Goal: Transaction & Acquisition: Obtain resource

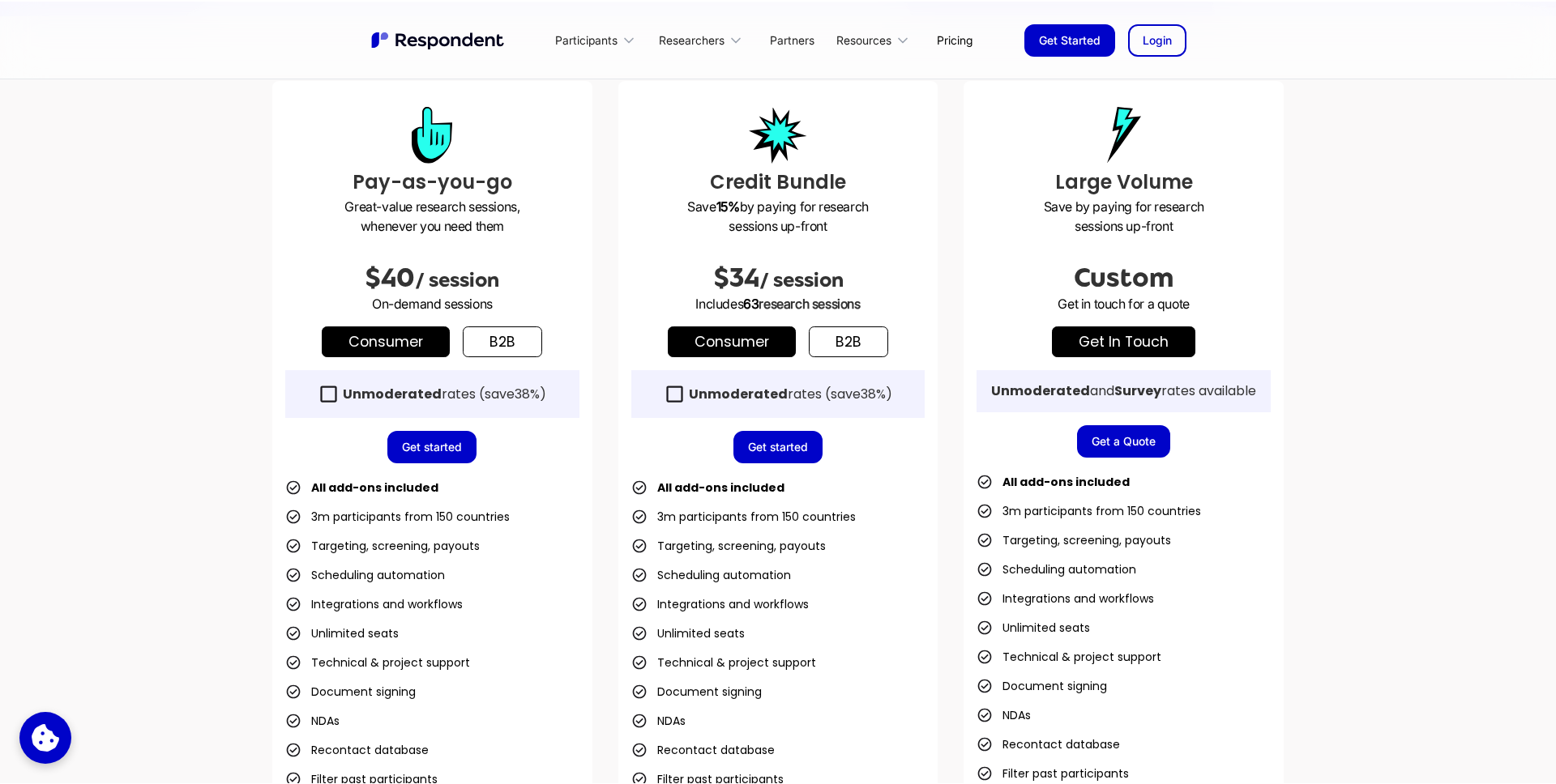
scroll to position [432, 0]
click at [1146, 343] on link "get in touch" at bounding box center [1123, 341] width 143 height 31
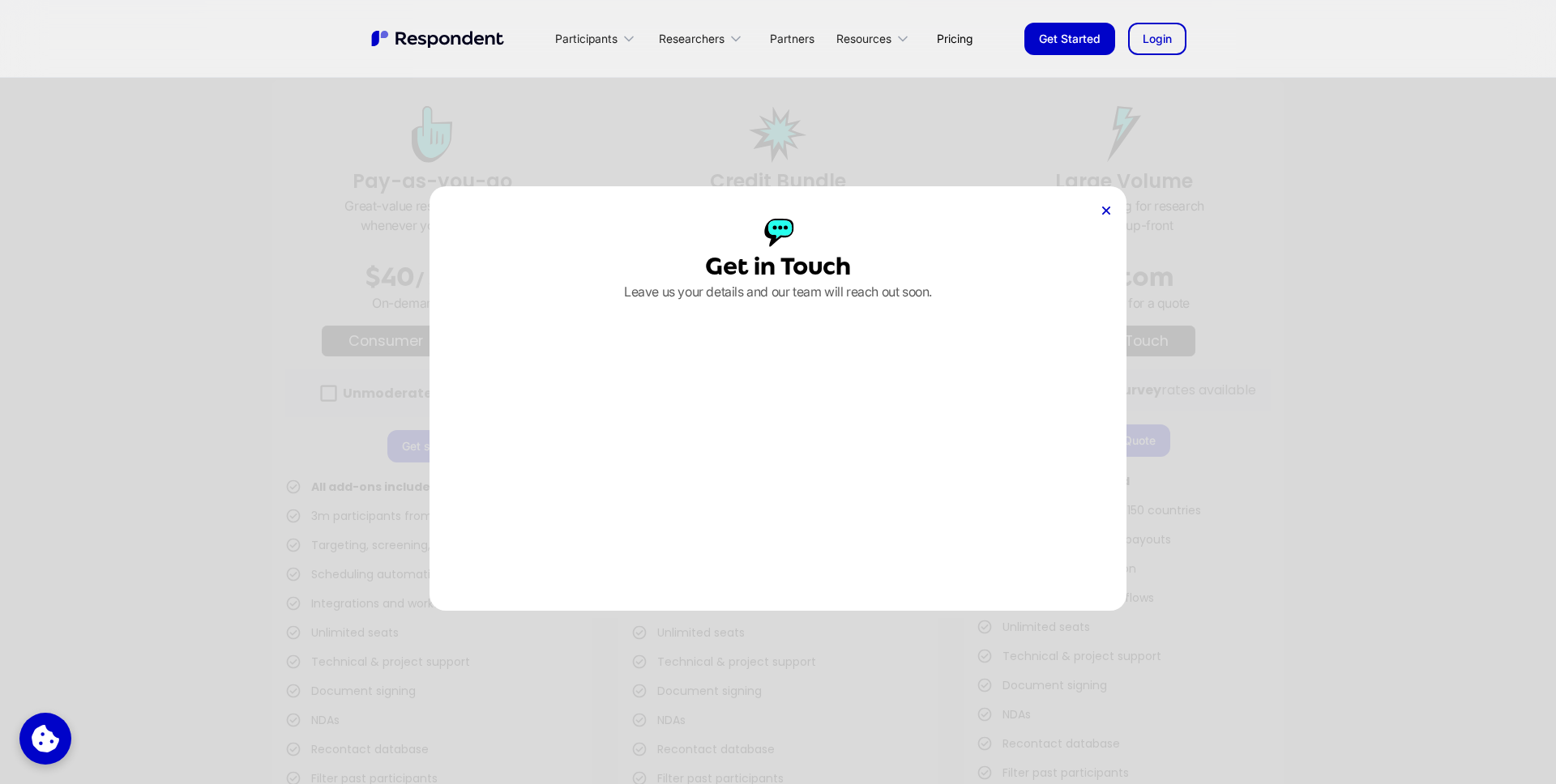
click at [1109, 208] on icon at bounding box center [1105, 210] width 8 height 8
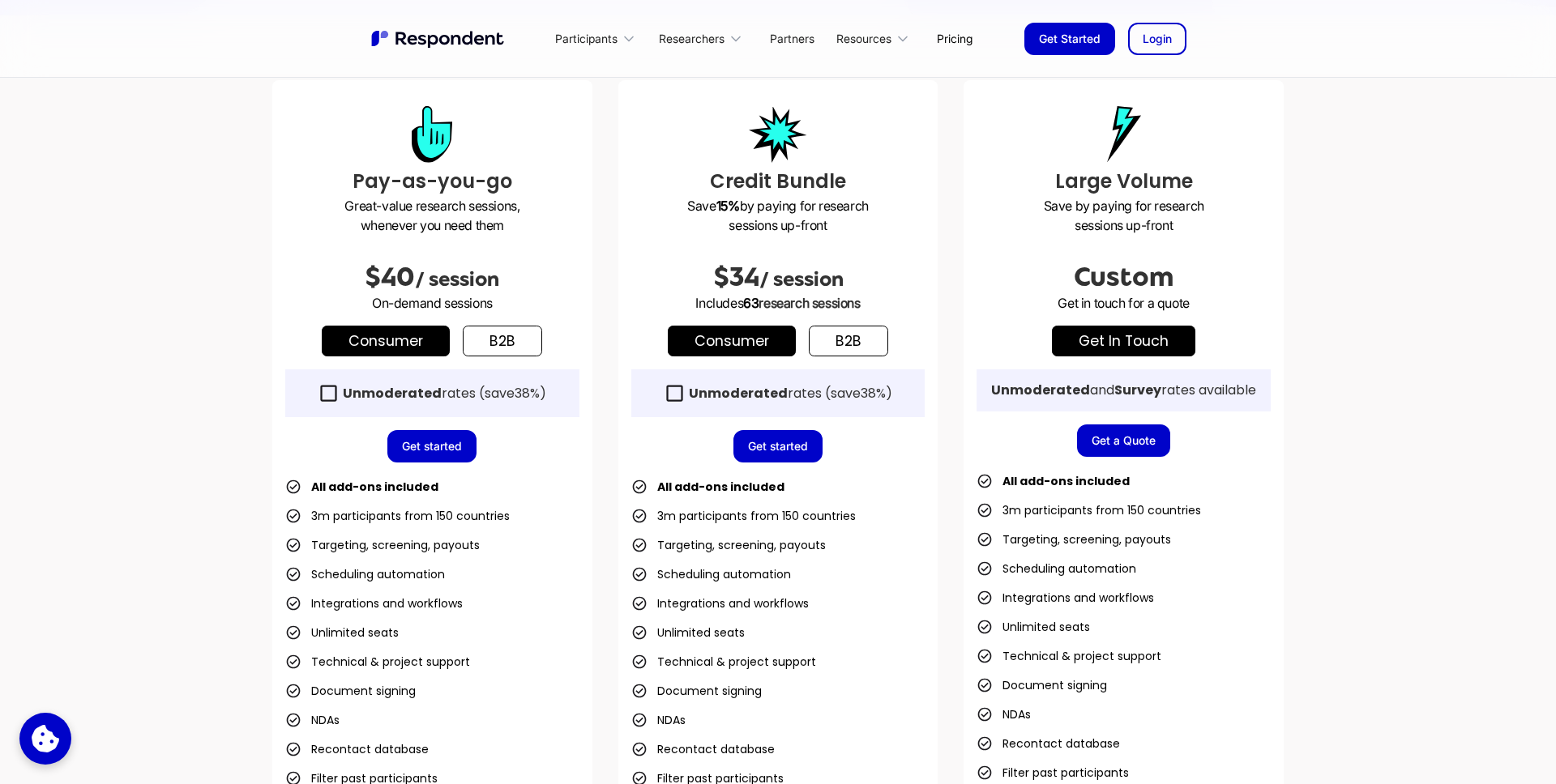
click at [1145, 449] on link "Get a Quote" at bounding box center [1123, 441] width 93 height 33
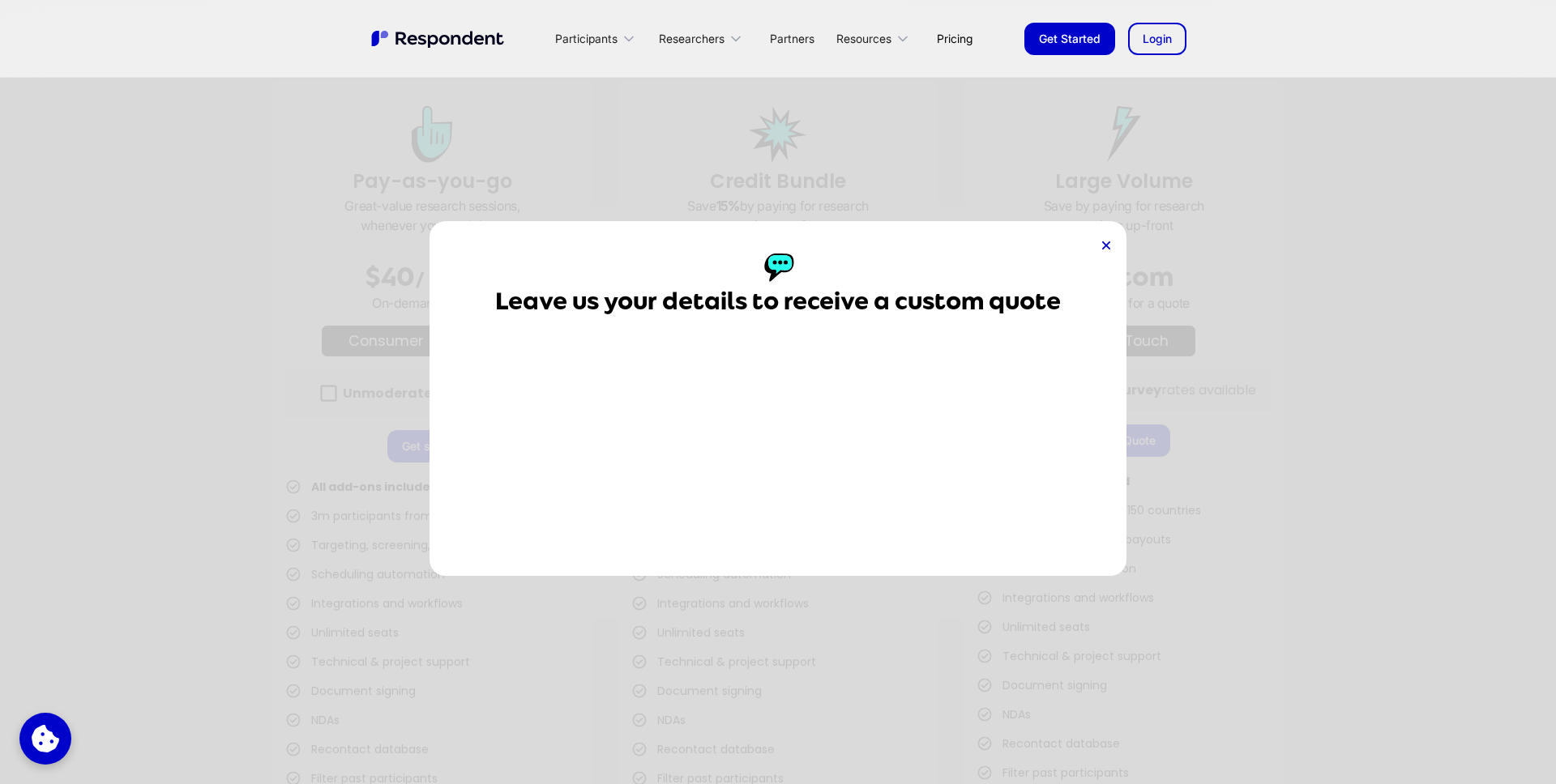
click at [1109, 246] on icon at bounding box center [1105, 245] width 8 height 8
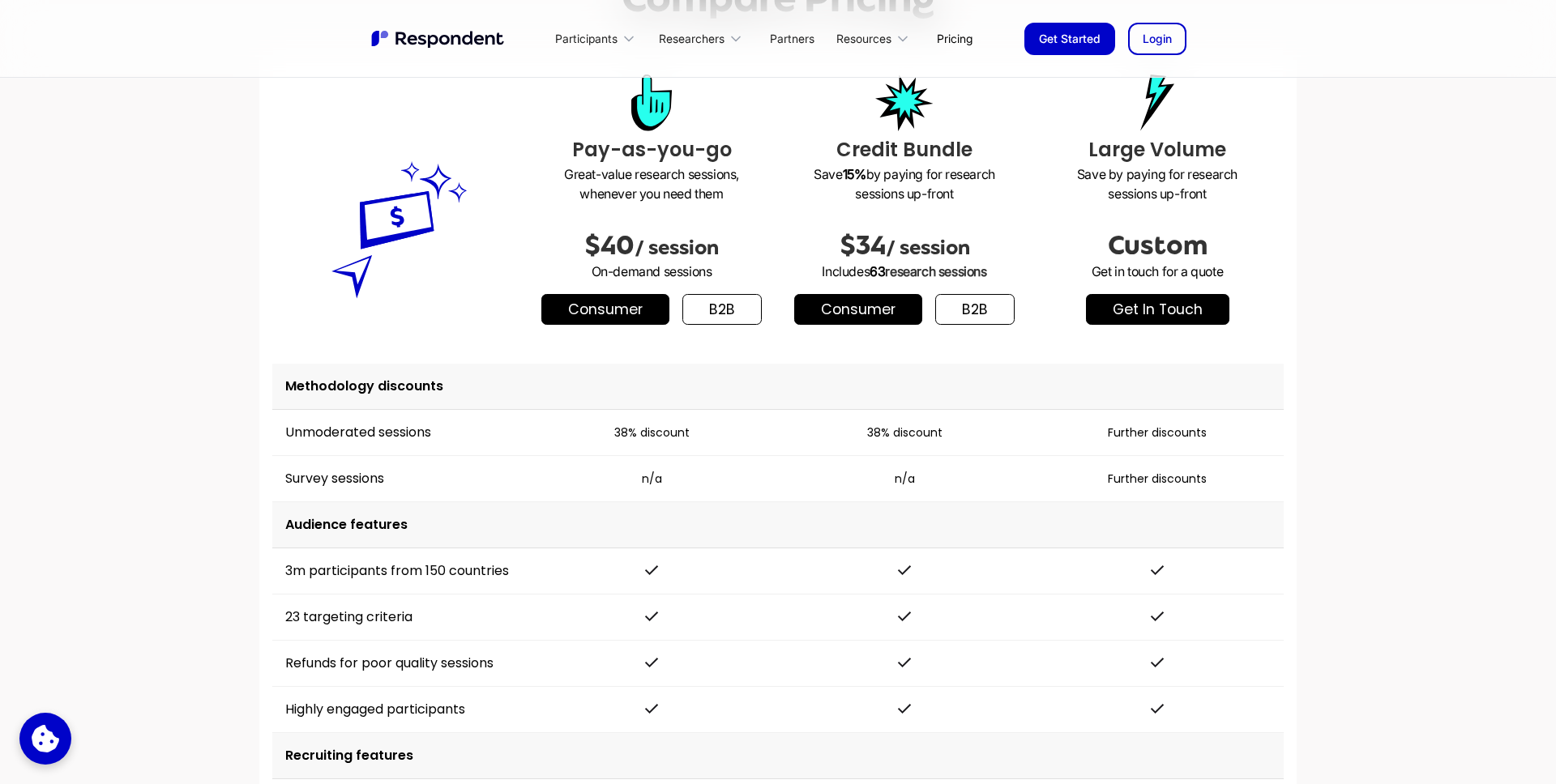
scroll to position [2010, 0]
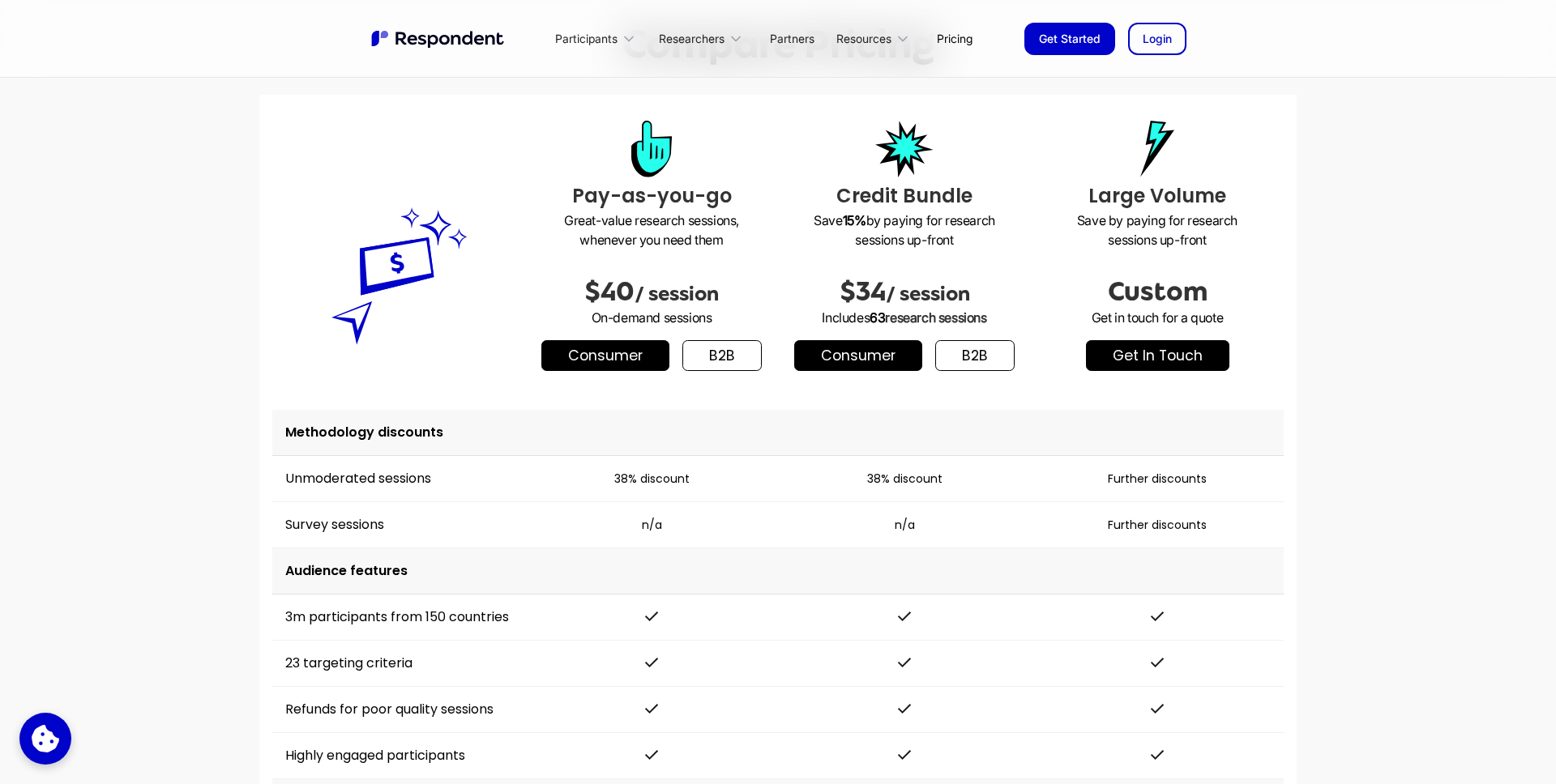
click at [1159, 346] on link "get in touch" at bounding box center [1158, 355] width 143 height 31
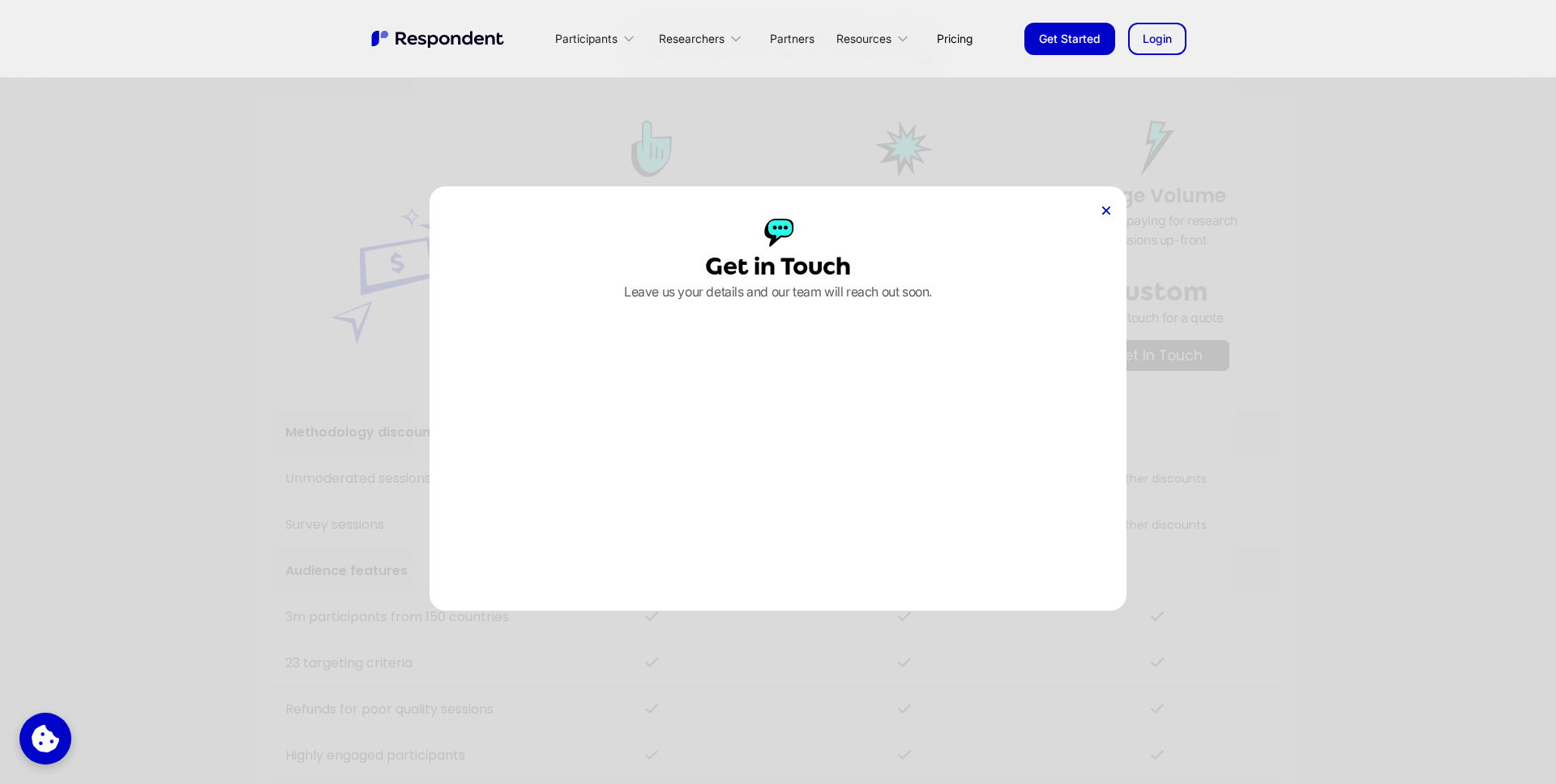
click at [1110, 206] on div "Get in Touch Leave us your details and our team will reach out soon." at bounding box center [777, 399] width 697 height 425
click at [1105, 218] on div at bounding box center [1105, 211] width 8 height 16
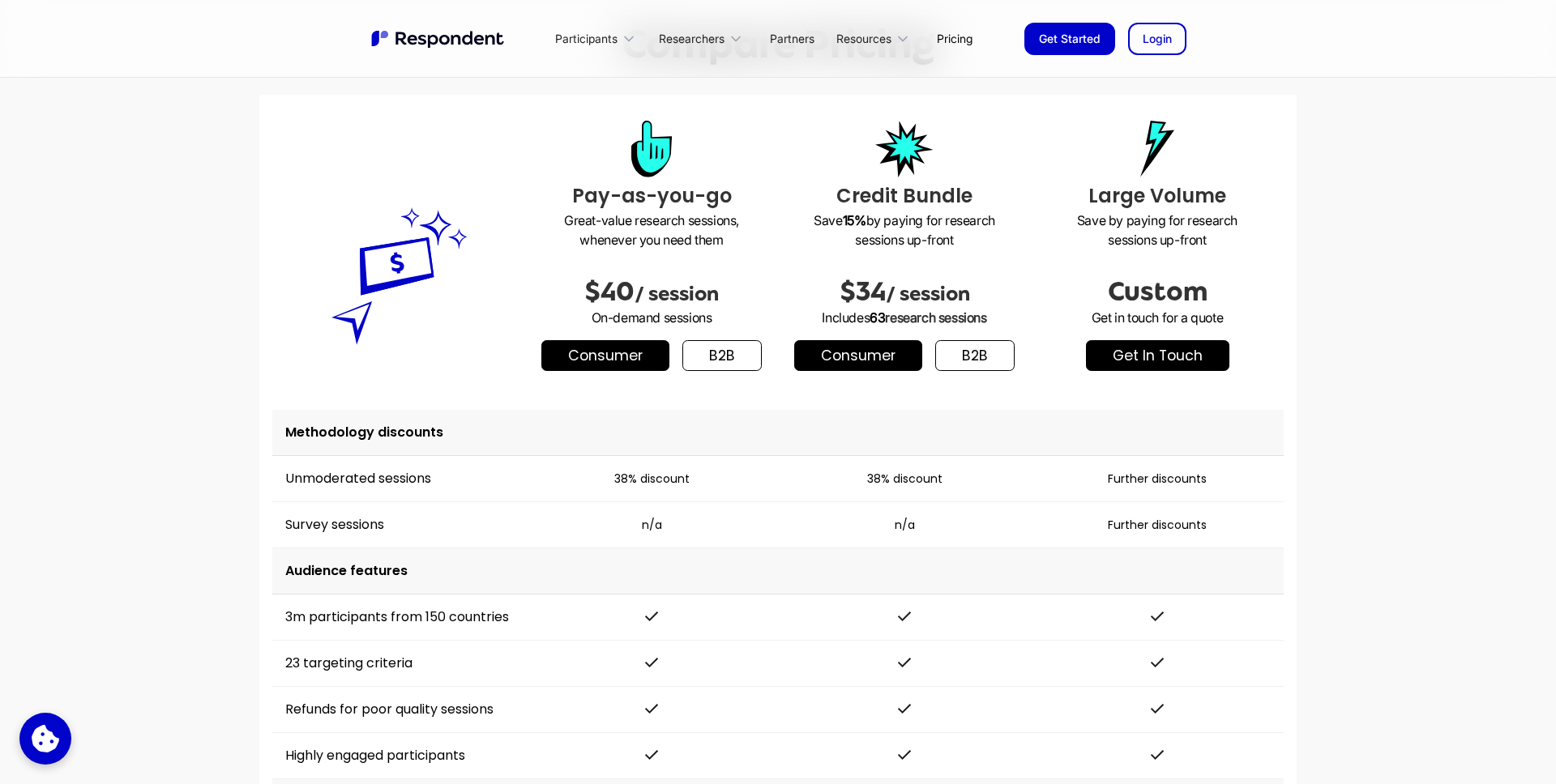
click at [1174, 359] on link "get in touch" at bounding box center [1158, 355] width 143 height 31
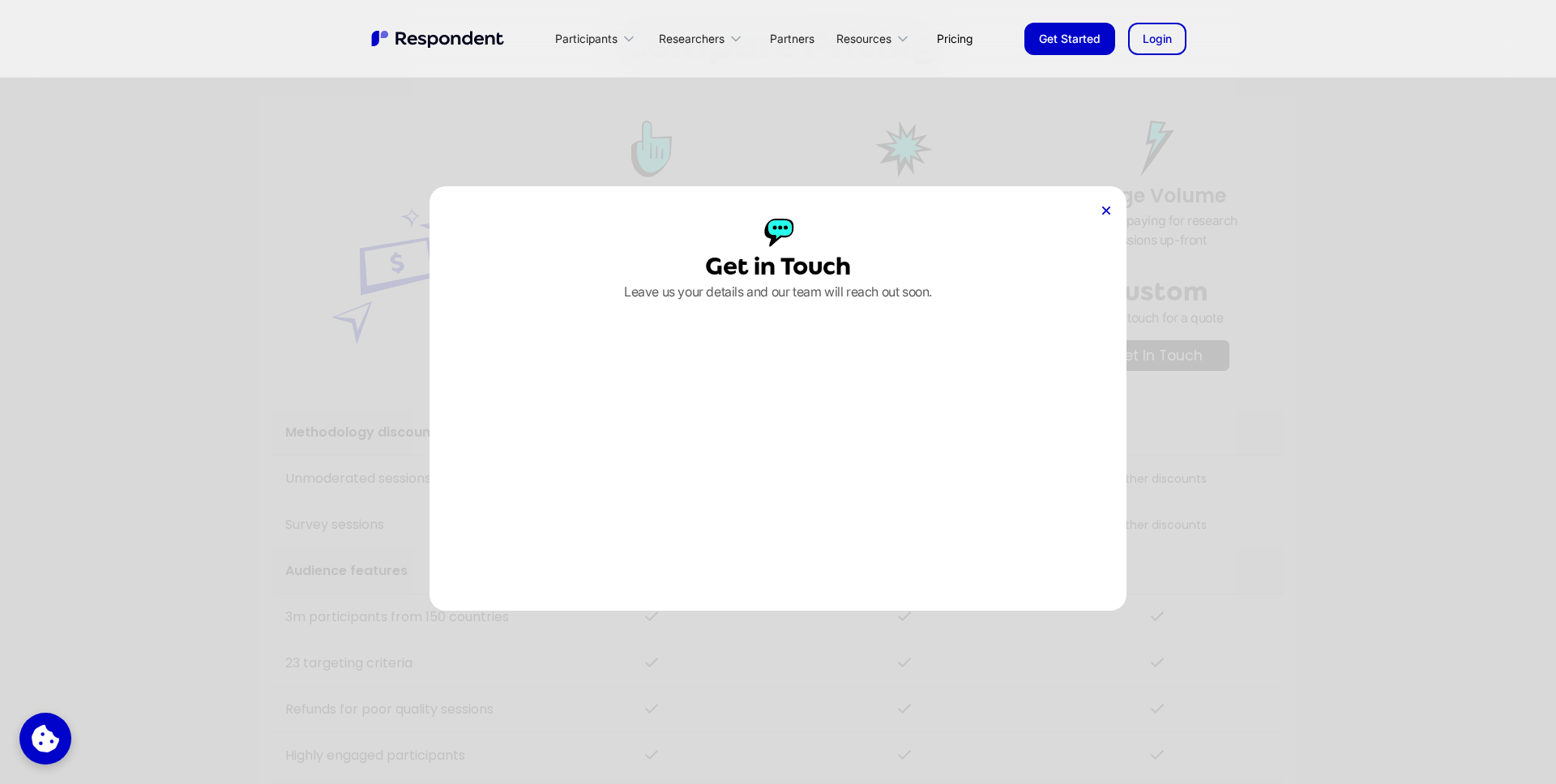
click at [1096, 206] on div "Get in Touch Leave us your details and our team will reach out soon." at bounding box center [777, 399] width 697 height 425
click at [1098, 207] on div "Get in Touch Leave us your details and our team will reach out soon." at bounding box center [777, 399] width 697 height 425
click at [1107, 211] on icon at bounding box center [1105, 210] width 8 height 8
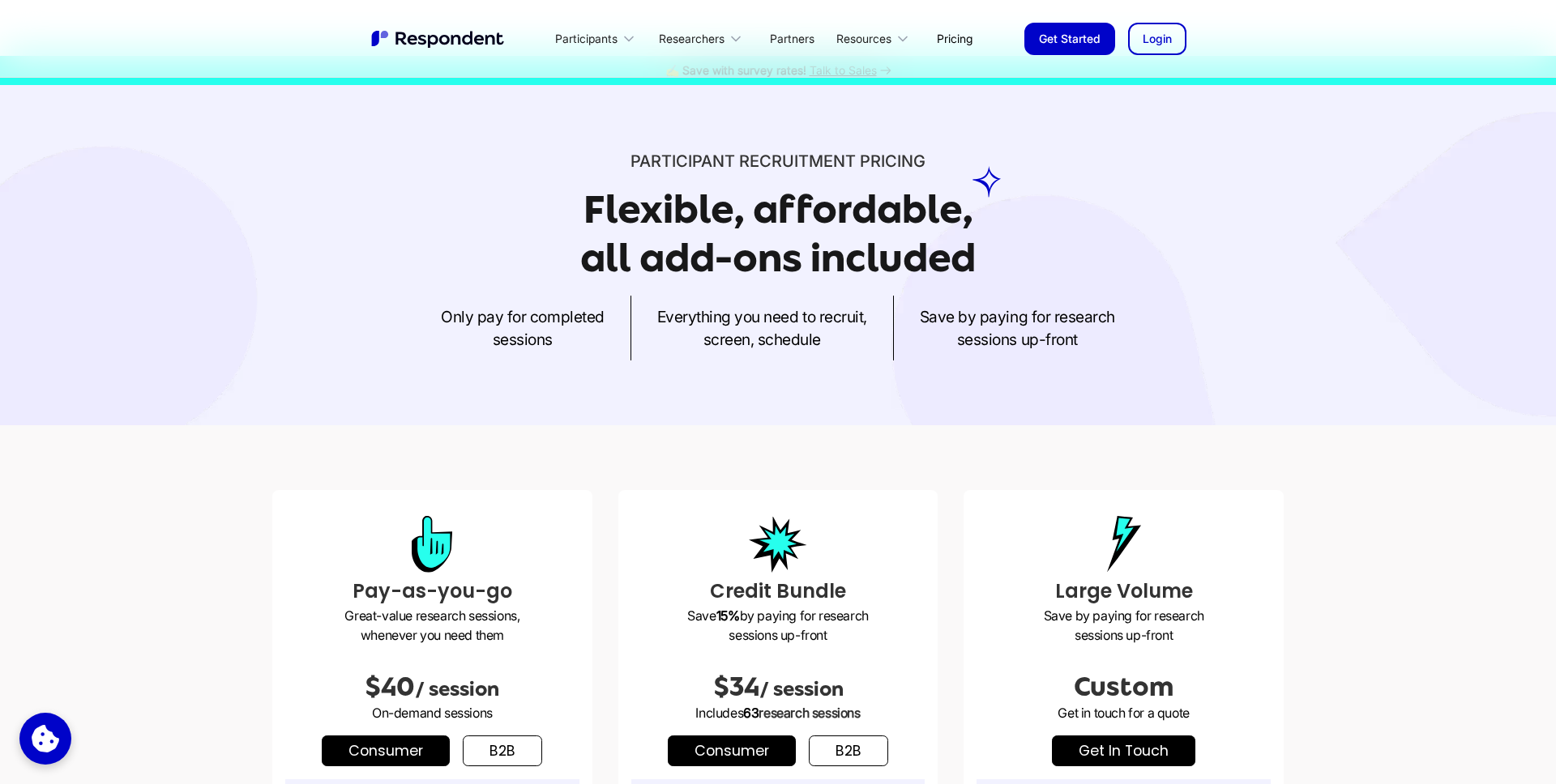
scroll to position [0, 0]
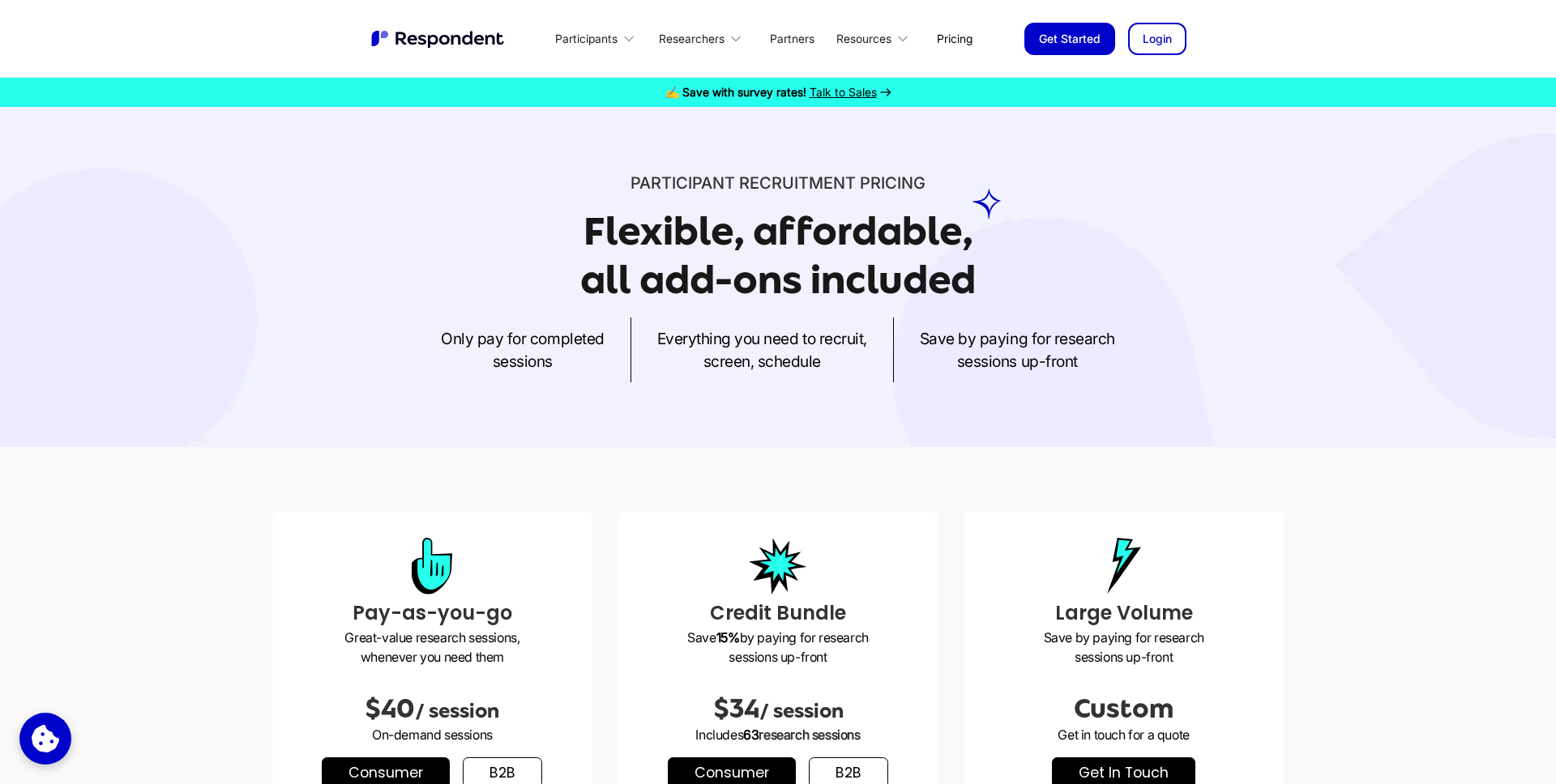
click at [867, 90] on span "Talk to Sales" at bounding box center [843, 92] width 67 height 14
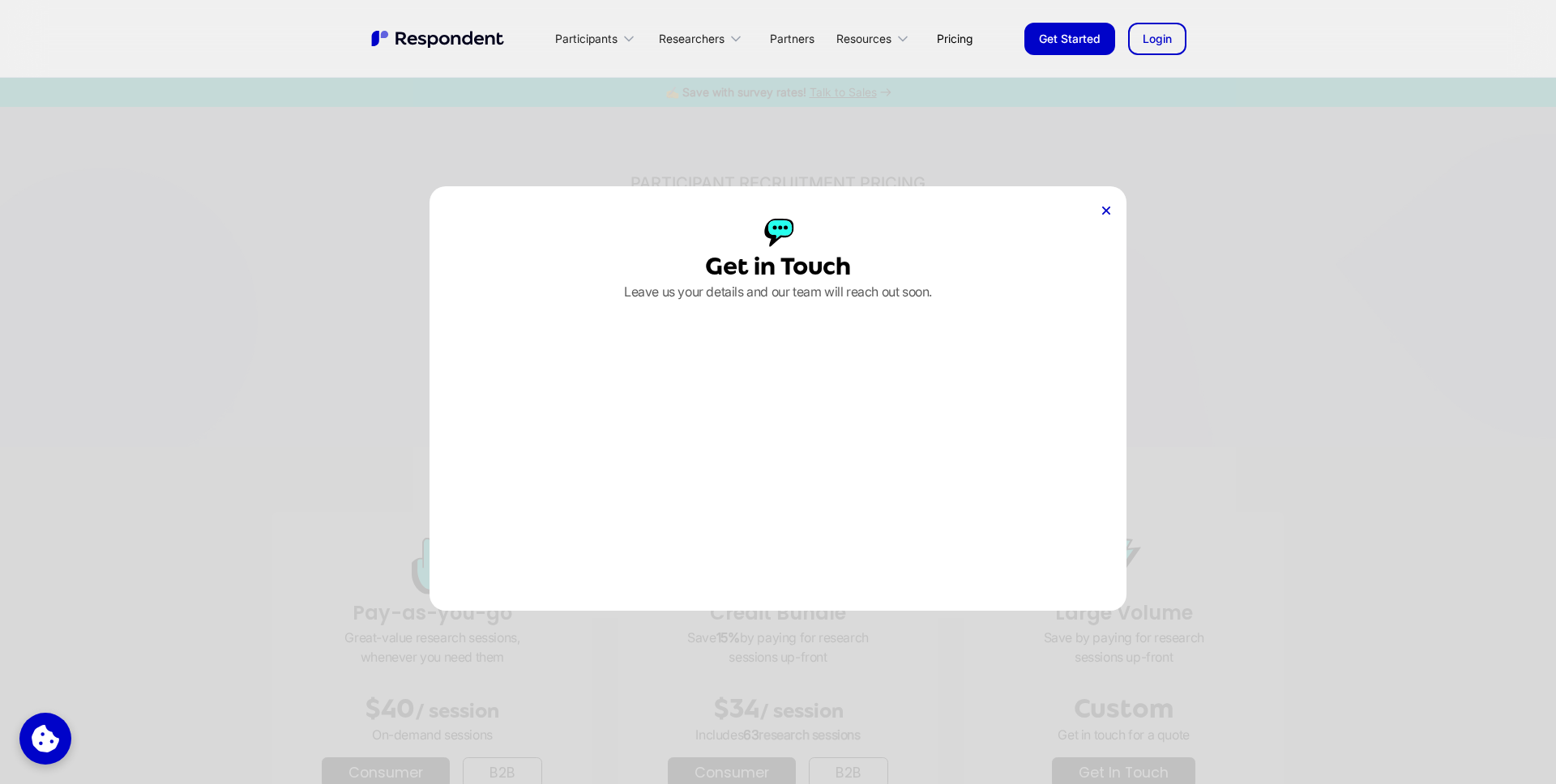
click at [1082, 168] on div "Get in Touch Leave us your details and our team will reach out soon." at bounding box center [778, 392] width 1556 height 784
click at [1084, 211] on div "Get in Touch Leave us your details and our team will reach out soon." at bounding box center [777, 399] width 697 height 425
click at [1097, 214] on div "Get in Touch Leave us your details and our team will reach out soon." at bounding box center [777, 399] width 697 height 425
click at [1112, 212] on div "Get in Touch Leave us your details and our team will reach out soon." at bounding box center [777, 399] width 697 height 425
click at [1117, 208] on div "Get in Touch Leave us your details and our team will reach out soon." at bounding box center [777, 399] width 697 height 425
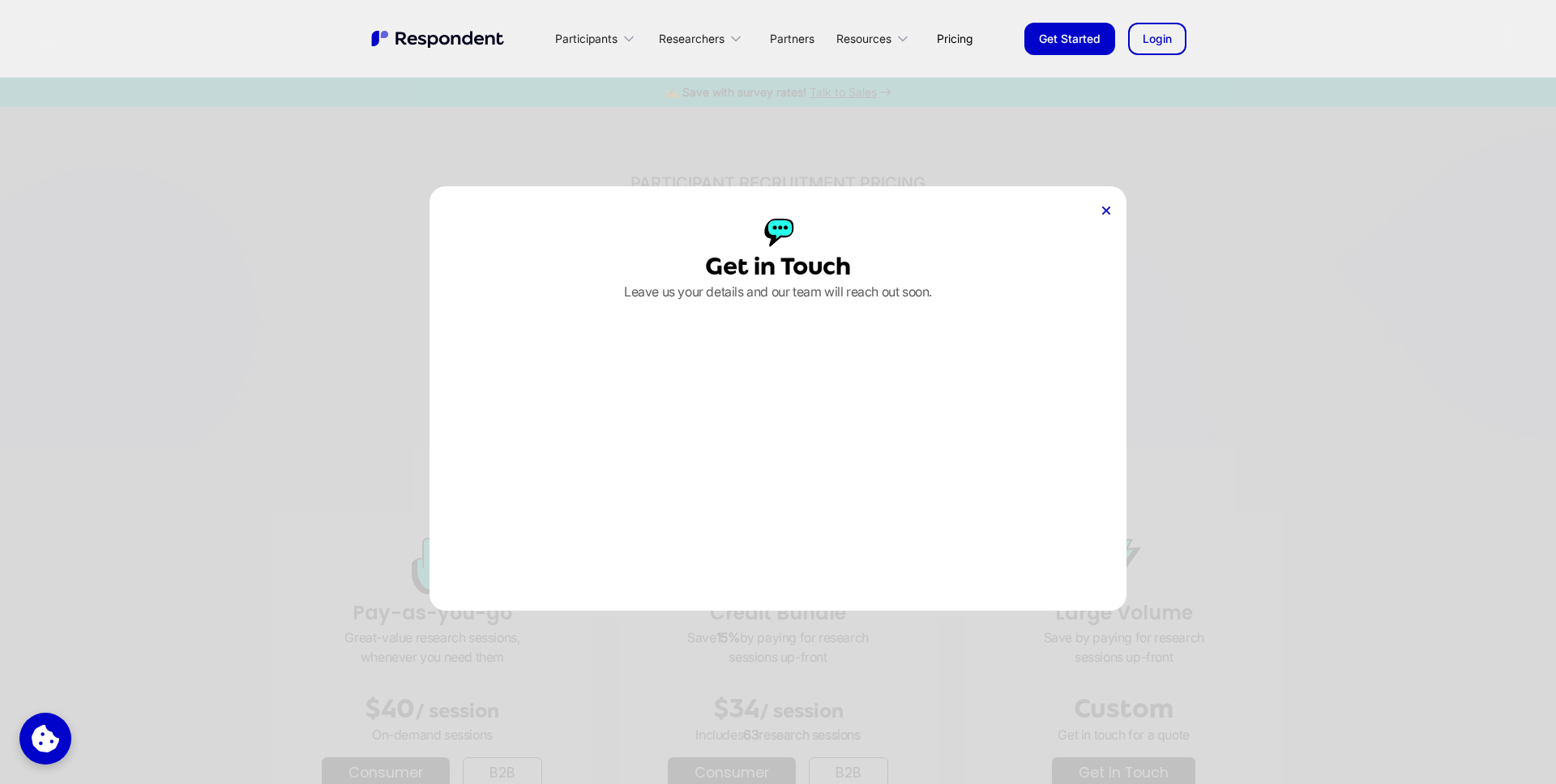
click at [1098, 209] on div "Get in Touch Leave us your details and our team will reach out soon." at bounding box center [777, 399] width 697 height 425
click at [1111, 209] on div "Get in Touch Leave us your details and our team will reach out soon." at bounding box center [777, 399] width 697 height 425
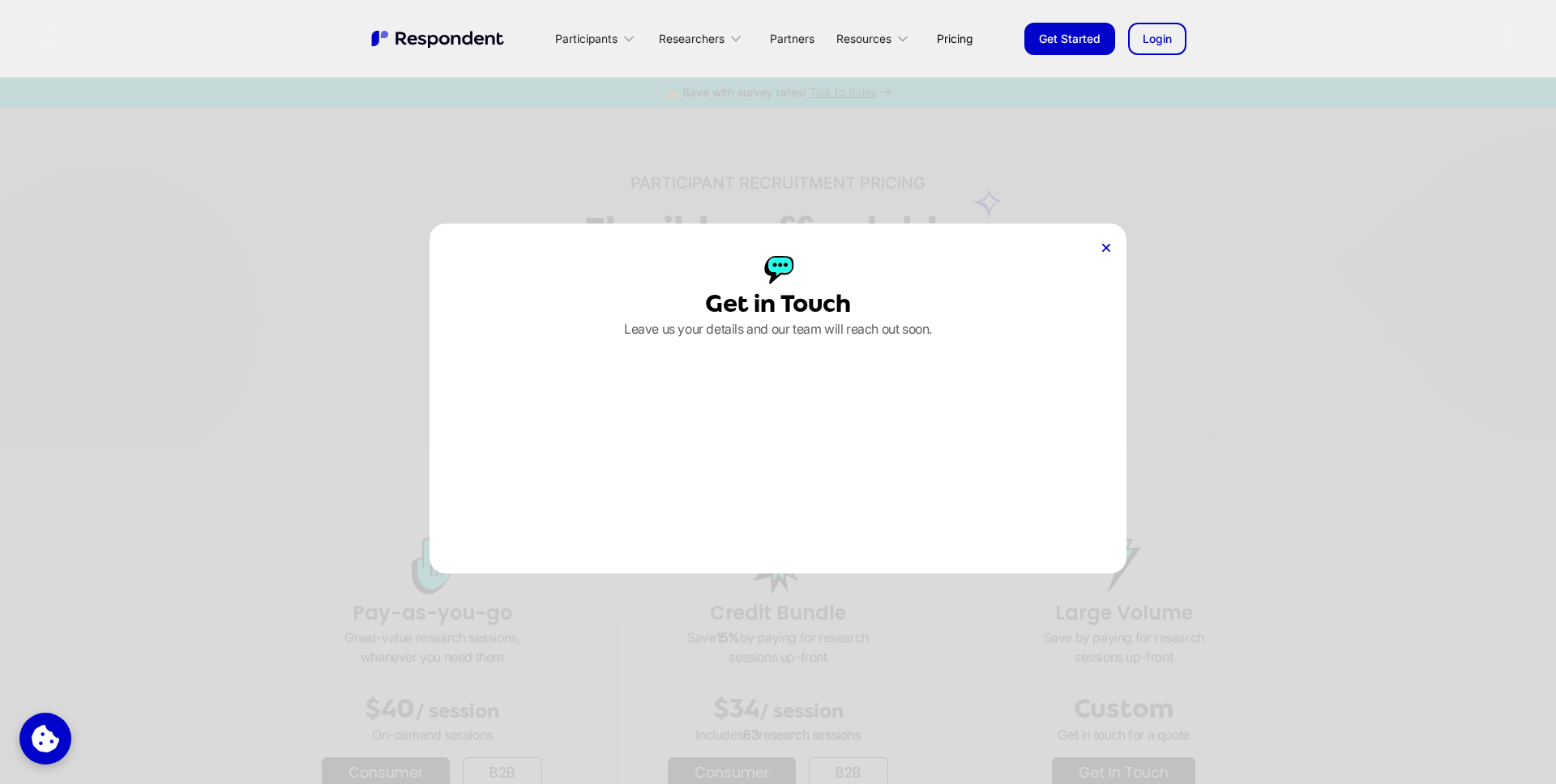
click at [1117, 249] on div "Get in Touch Leave us your details and our team will reach out soon." at bounding box center [777, 398] width 697 height 350
click at [906, 134] on div "Get in Touch Leave us your details and our team will reach out soon." at bounding box center [778, 392] width 1556 height 784
click at [1106, 254] on div at bounding box center [1105, 248] width 8 height 16
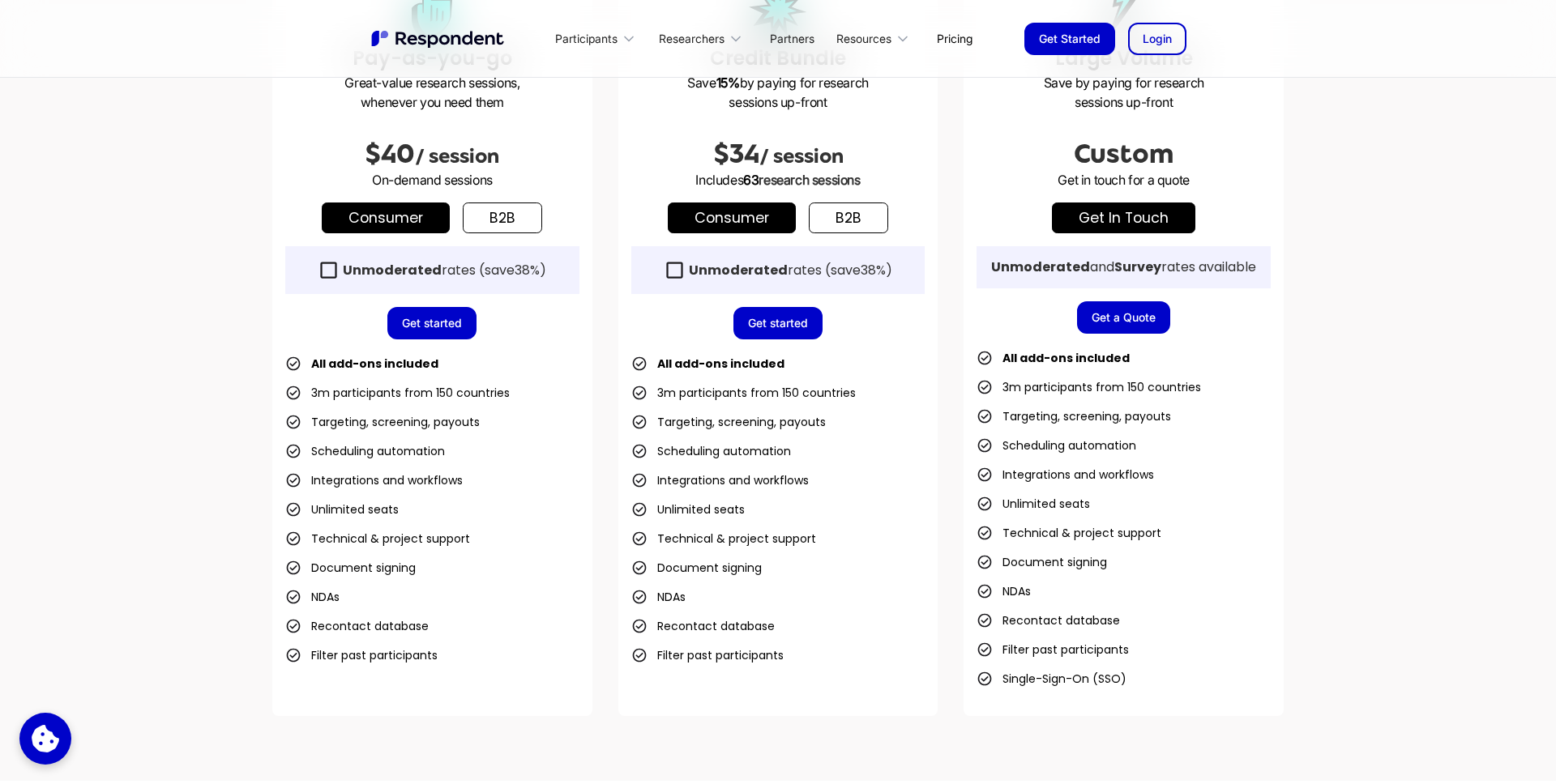
scroll to position [640, 0]
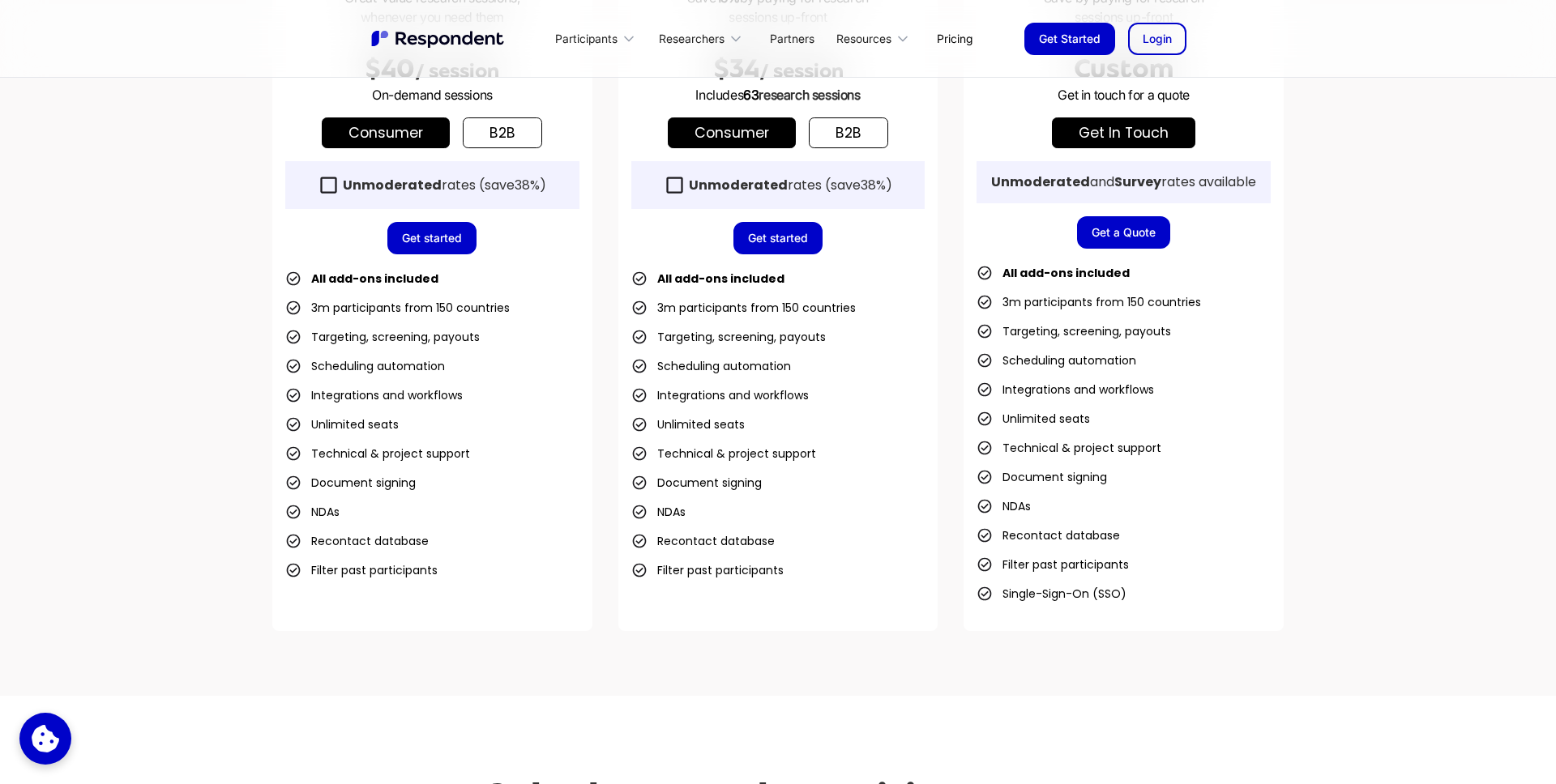
click at [1136, 227] on link "Get a Quote" at bounding box center [1123, 232] width 93 height 33
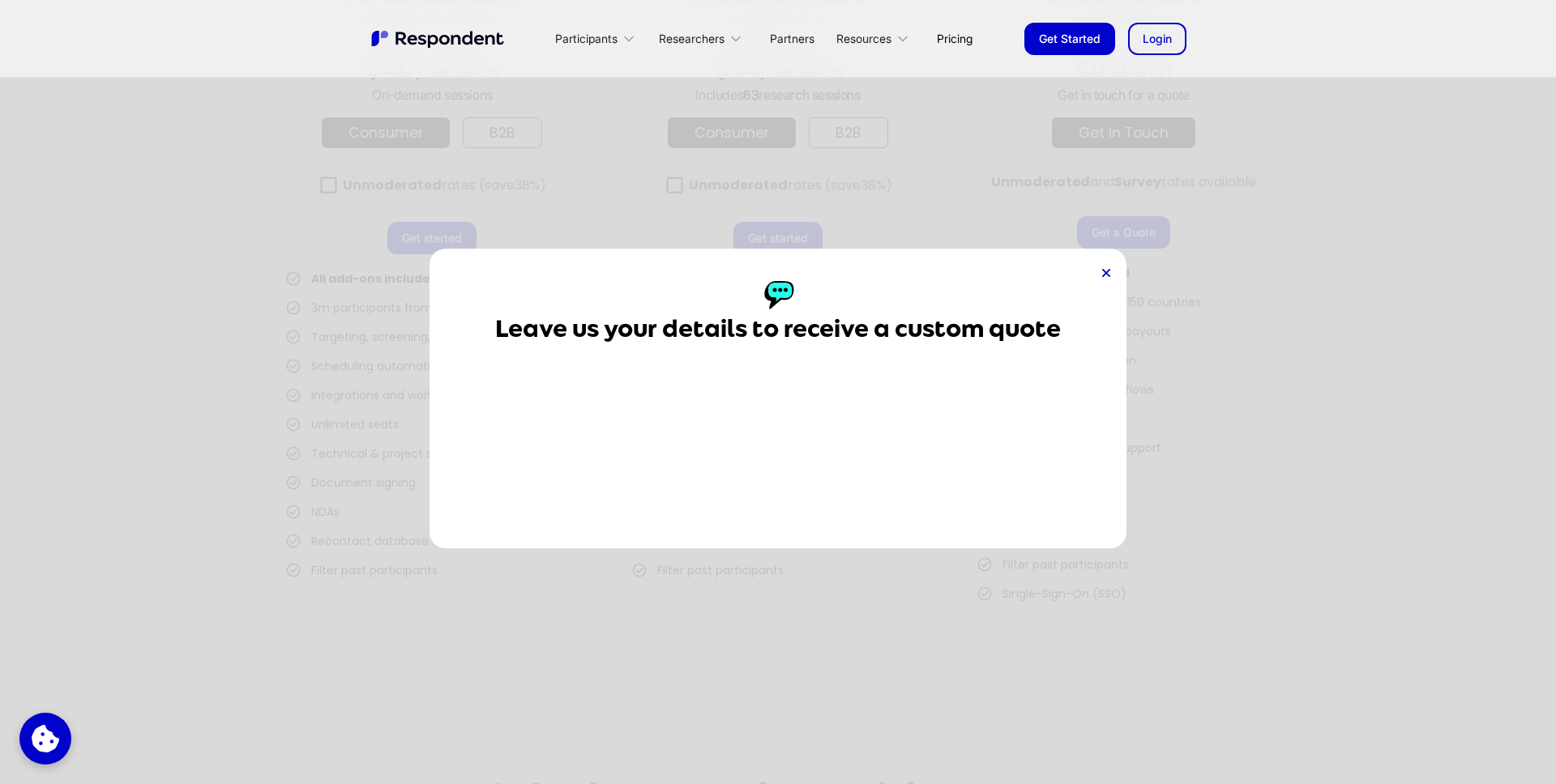
click at [1106, 282] on div "Leave us your details to receive a custom quote" at bounding box center [777, 398] width 697 height 300
click at [1106, 269] on icon at bounding box center [1105, 273] width 8 height 8
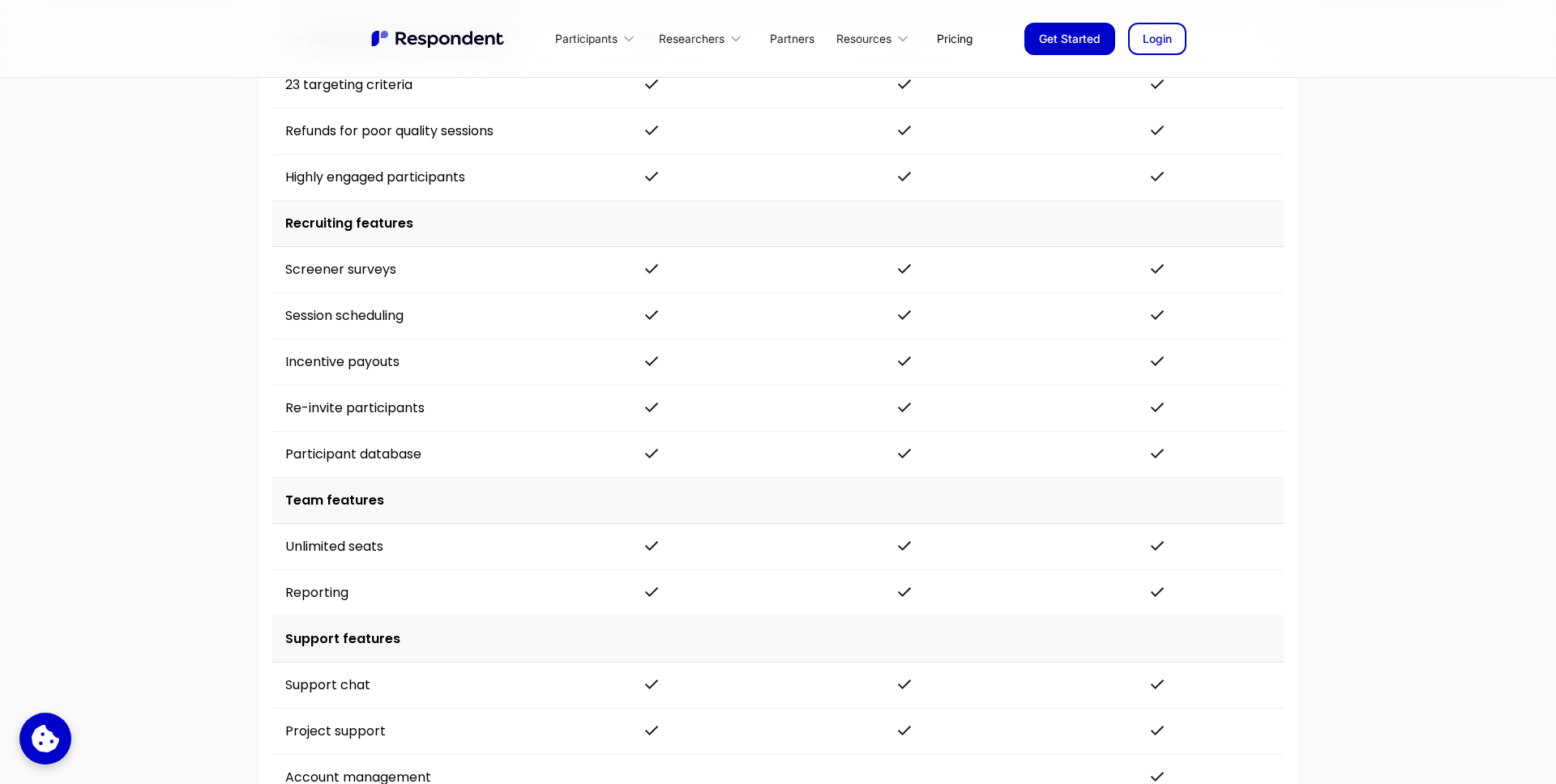
scroll to position [3689, 0]
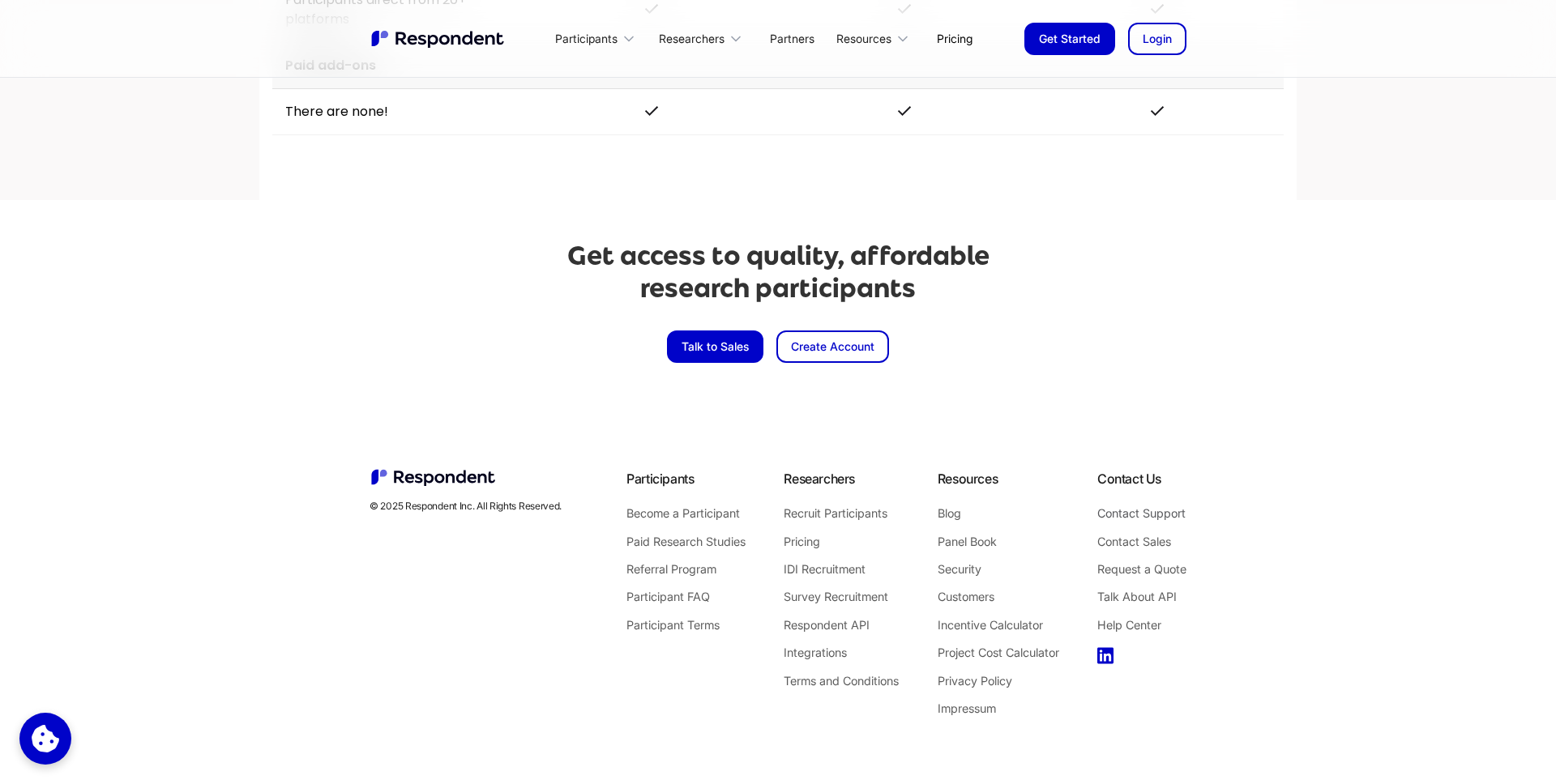
click at [1154, 507] on link "Contact Support" at bounding box center [1142, 514] width 89 height 21
